Goal: Information Seeking & Learning: Learn about a topic

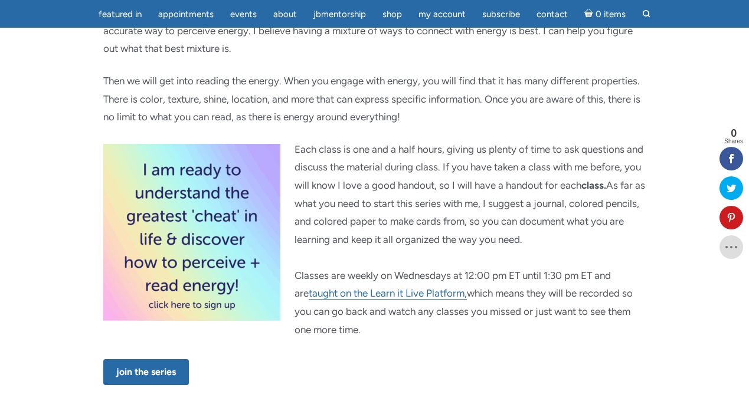
scroll to position [847, 0]
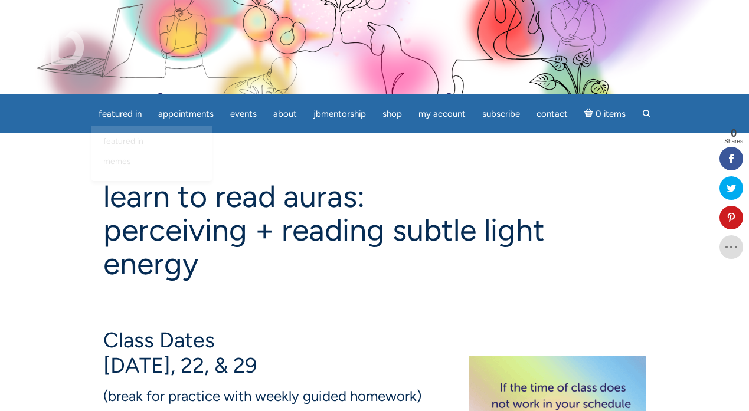
click at [54, 50] on img at bounding box center [51, 41] width 67 height 47
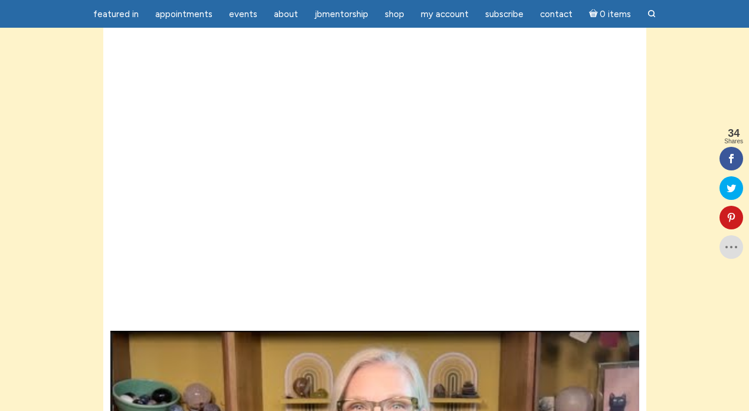
scroll to position [336, 0]
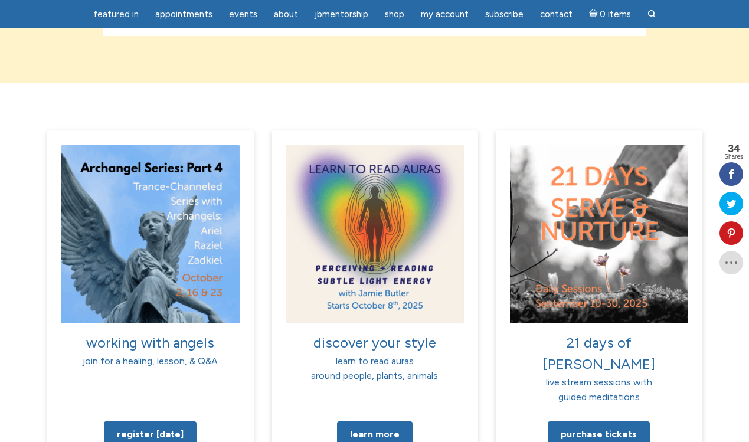
scroll to position [464, 0]
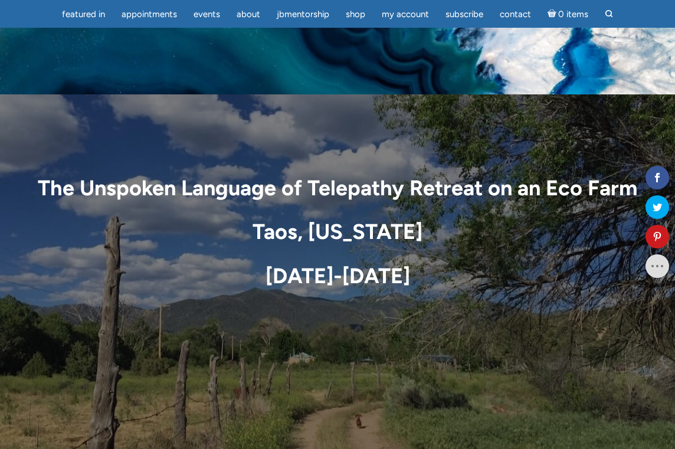
scroll to position [5270, 0]
